Goal: Find specific page/section: Find specific page/section

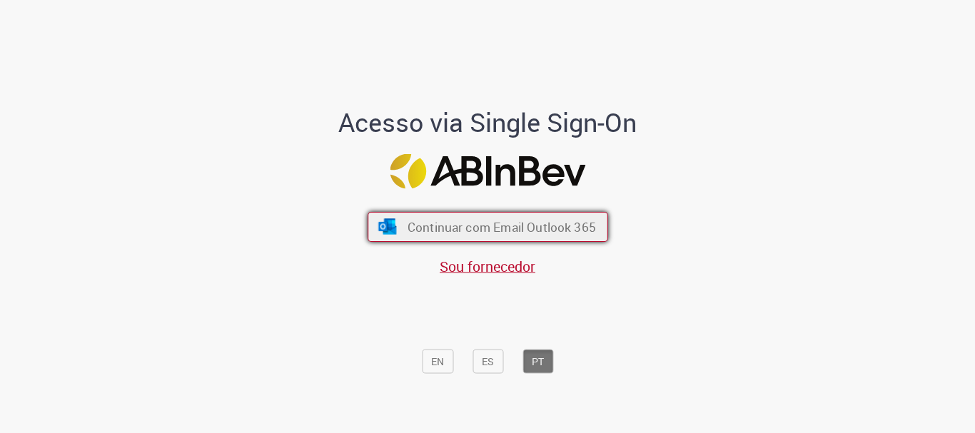
click at [402, 228] on button "Continuar com Email Outlook 365" at bounding box center [488, 227] width 241 height 30
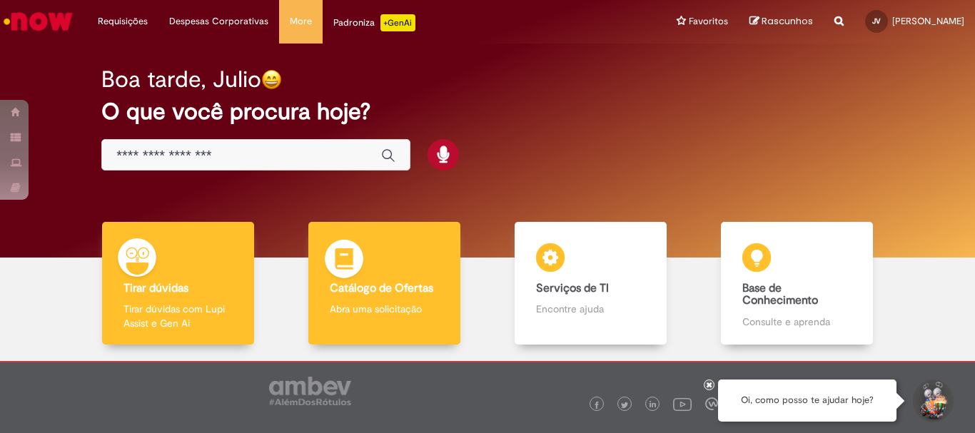
click at [374, 282] on b "Catálogo de Ofertas" at bounding box center [381, 288] width 103 height 14
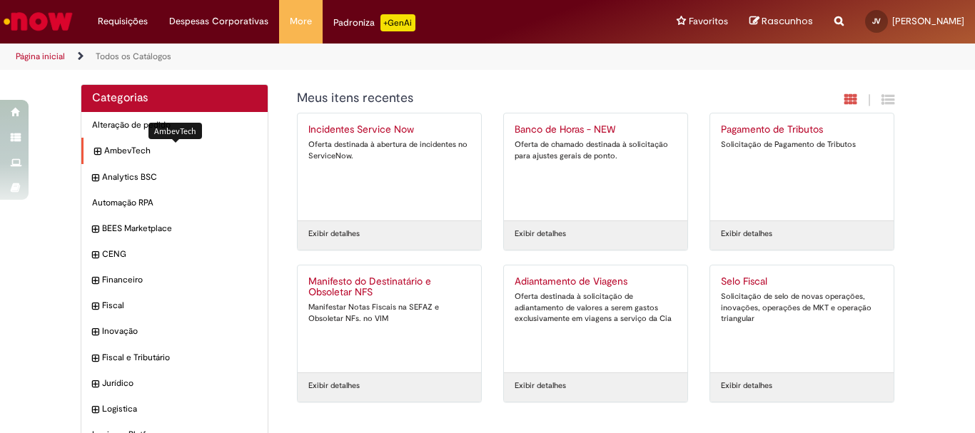
click at [127, 151] on span "AmbevTech Itens" at bounding box center [180, 151] width 153 height 12
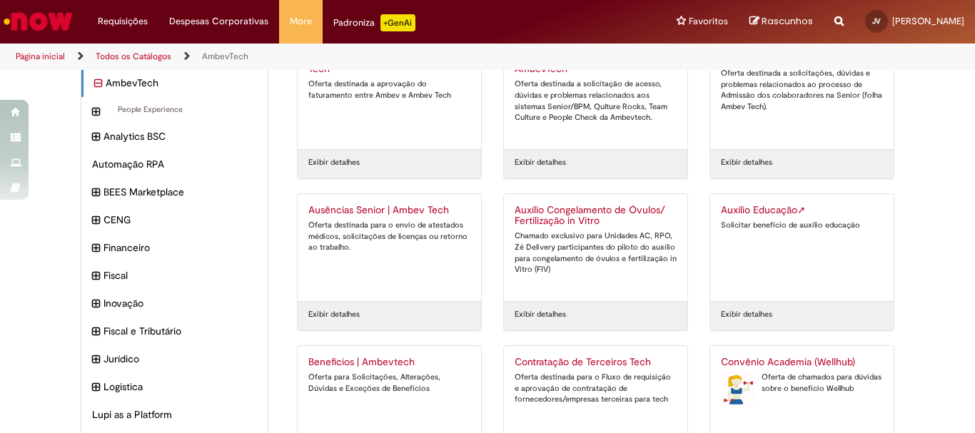
scroll to position [143, 0]
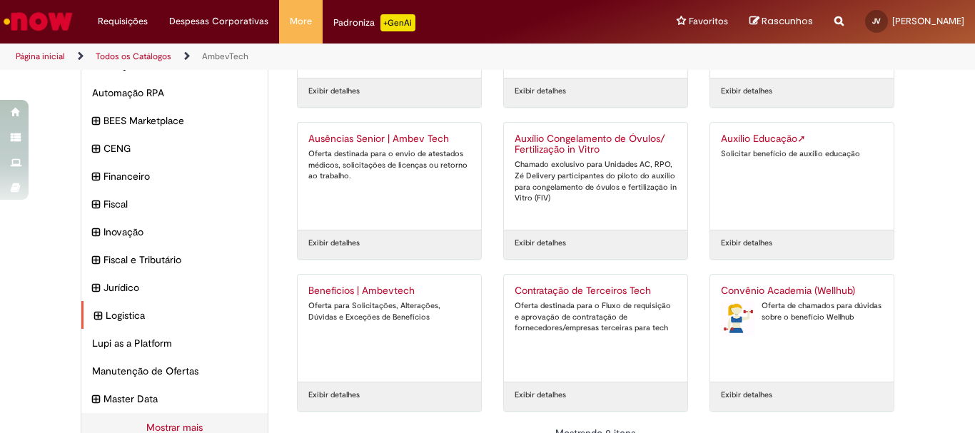
click at [110, 308] on div "Logistica Itens" at bounding box center [174, 315] width 186 height 29
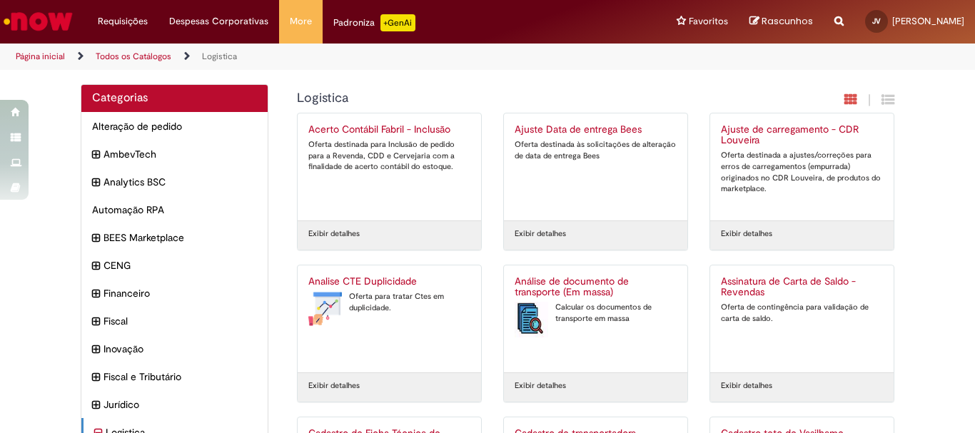
click at [51, 50] on li "Página inicial" at bounding box center [50, 57] width 79 height 26
click at [45, 56] on link "Página inicial" at bounding box center [40, 56] width 49 height 11
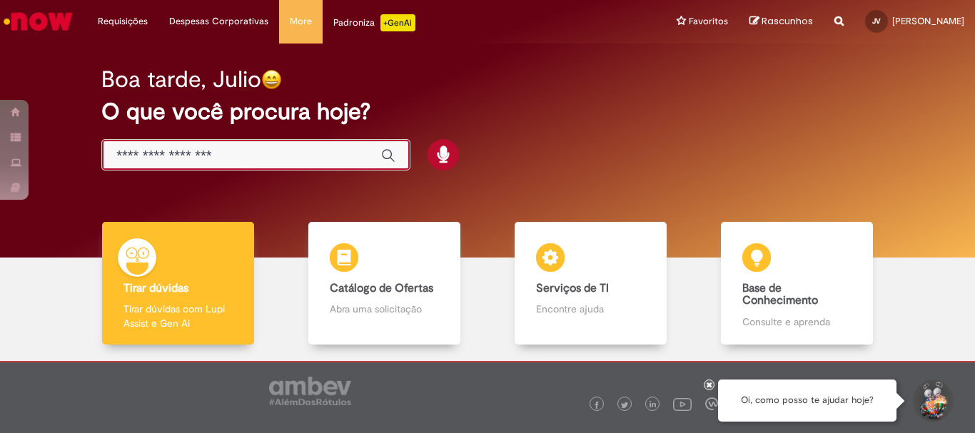
click at [160, 160] on input "Basta digitar aqui" at bounding box center [241, 156] width 251 height 16
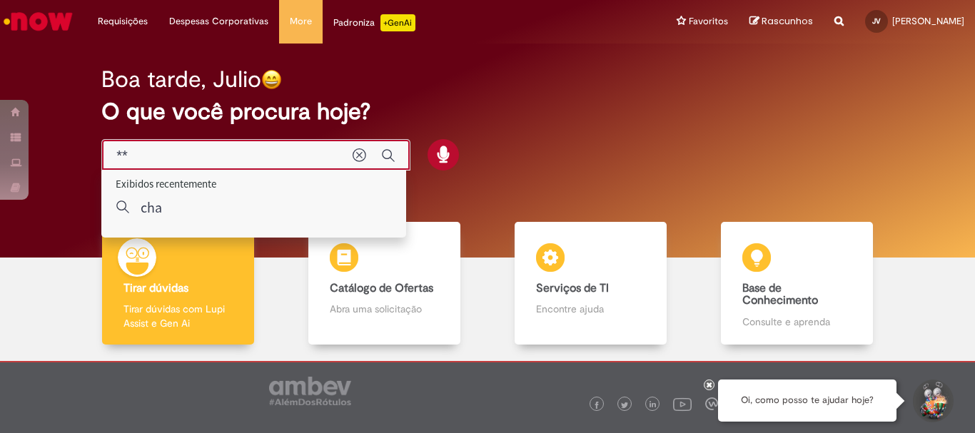
type input "*"
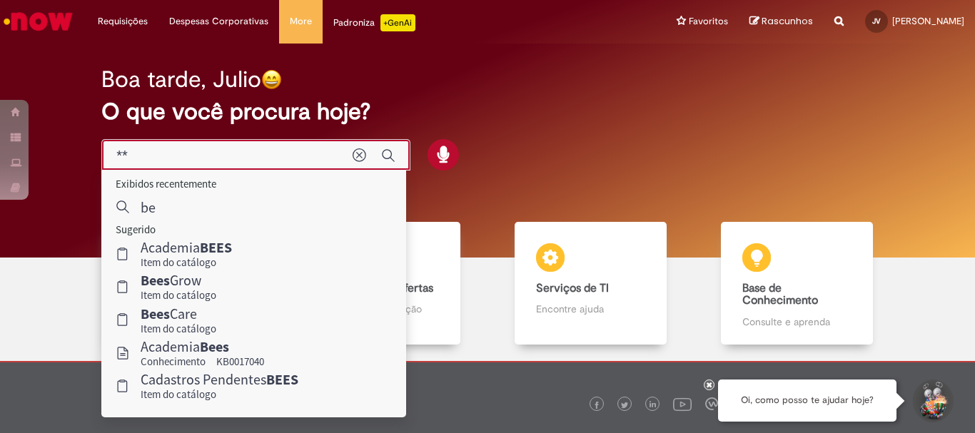
type input "*"
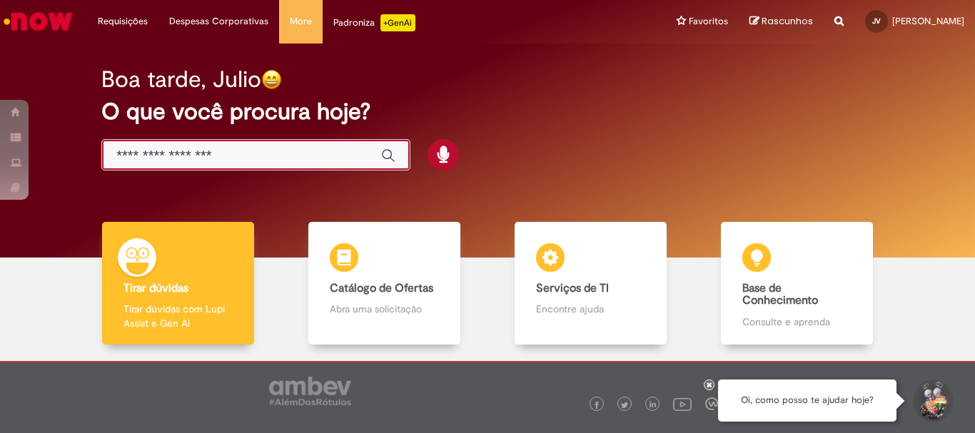
type input "*"
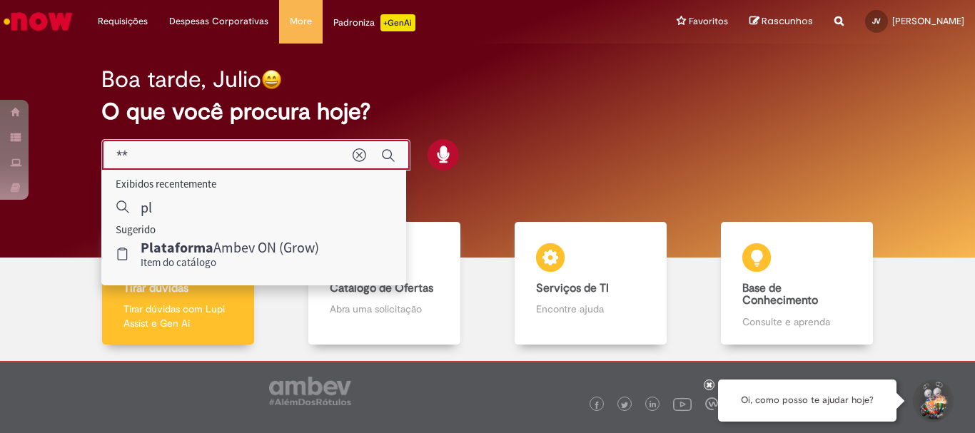
type input "*"
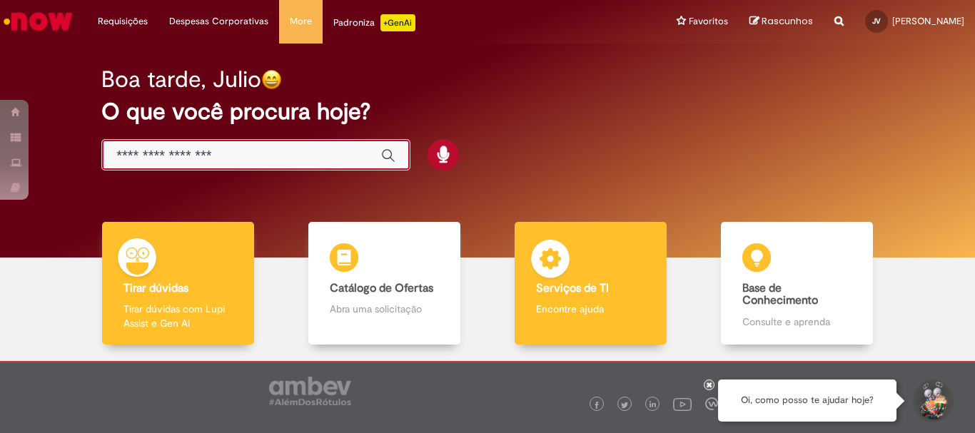
click at [542, 276] on img at bounding box center [550, 261] width 43 height 43
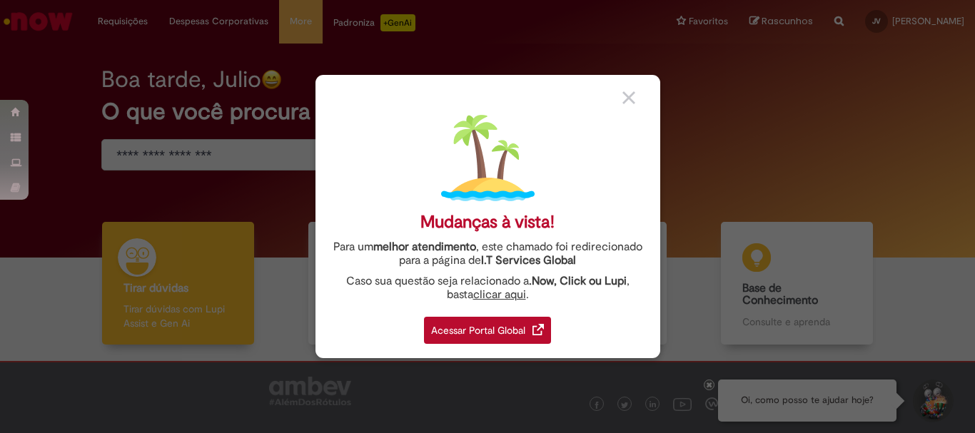
click at [461, 343] on div "Acessar Portal Global" at bounding box center [487, 330] width 127 height 27
